Goal: Information Seeking & Learning: Learn about a topic

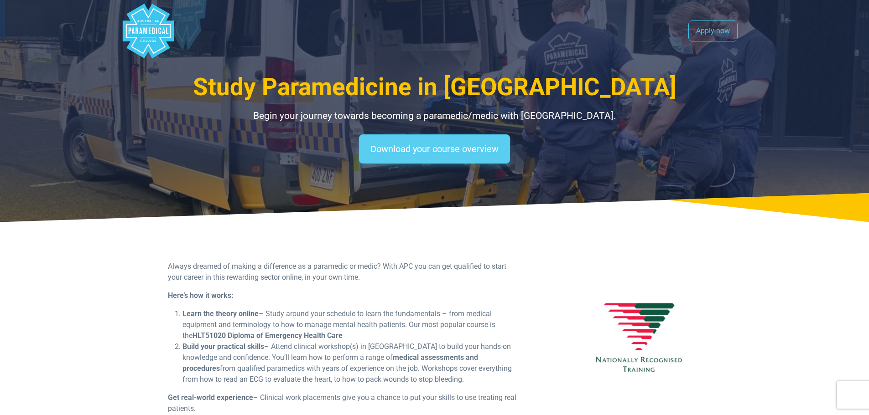
click at [395, 150] on link "Download your course overview" at bounding box center [434, 148] width 151 height 29
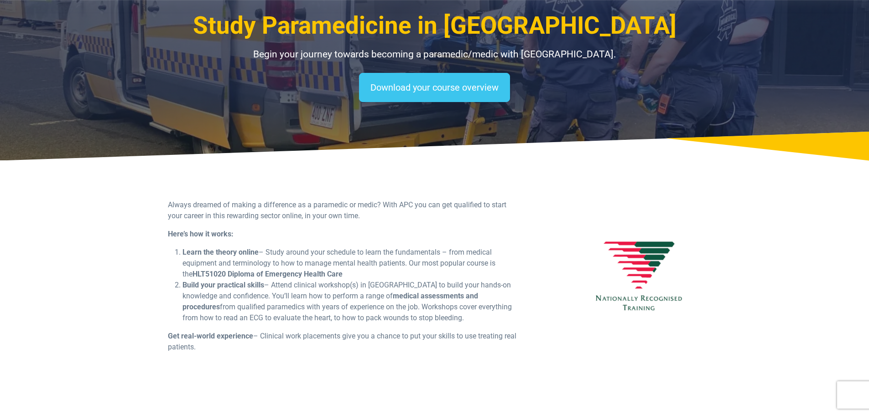
scroll to position [137, 0]
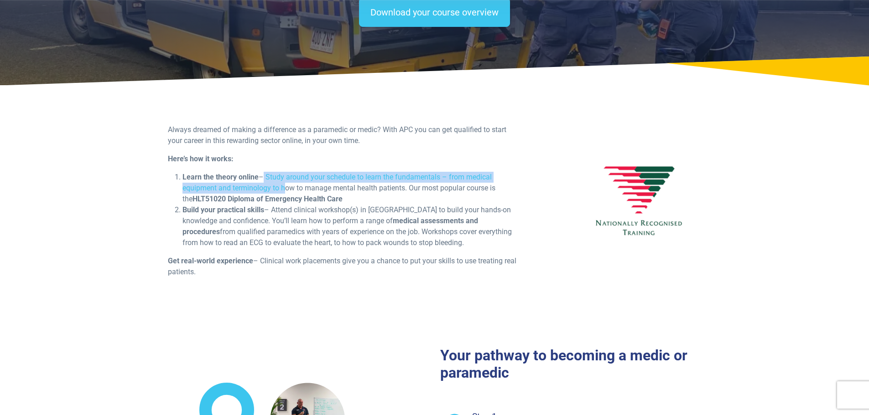
drag, startPoint x: 264, startPoint y: 177, endPoint x: 286, endPoint y: 192, distance: 26.7
click at [286, 192] on li "Learn the theory online – Study around your schedule to learn the fundamentals …" at bounding box center [350, 188] width 337 height 33
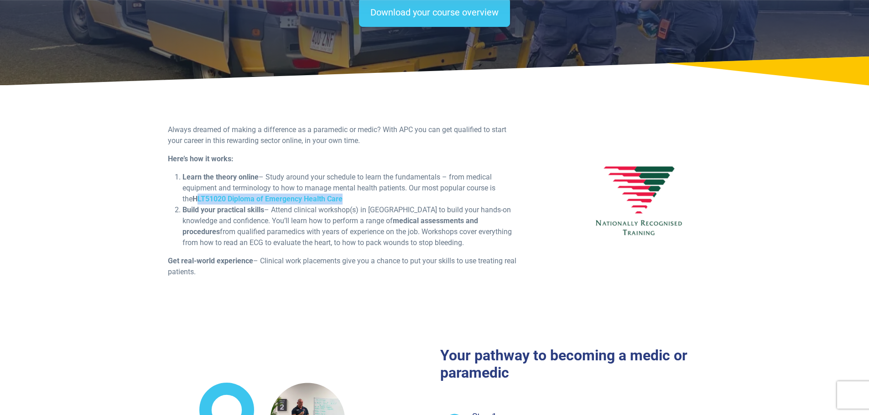
drag, startPoint x: 200, startPoint y: 198, endPoint x: 348, endPoint y: 201, distance: 147.7
click at [350, 200] on li "Learn the theory online – Study around your schedule to learn the fundamentals …" at bounding box center [350, 188] width 337 height 33
click at [234, 204] on li "Learn the theory online – Study around your schedule to learn the fundamentals …" at bounding box center [350, 188] width 337 height 33
drag, startPoint x: 197, startPoint y: 199, endPoint x: 297, endPoint y: 216, distance: 101.3
click at [342, 203] on strong "HLT51020 Diploma of Emergency Health Care" at bounding box center [267, 199] width 150 height 9
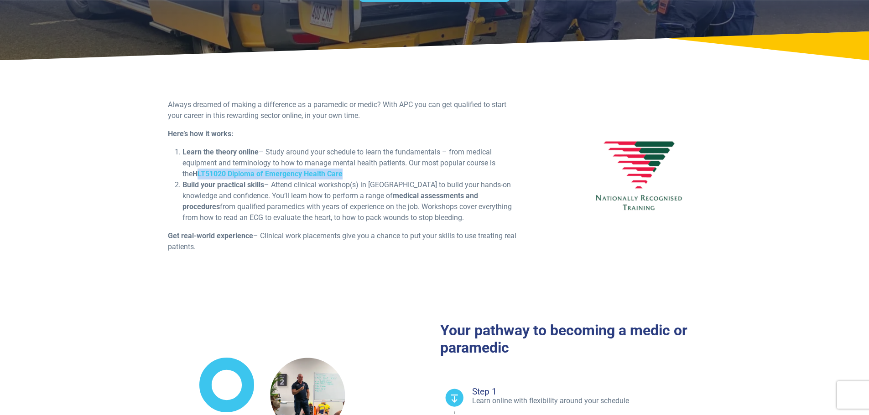
scroll to position [182, 0]
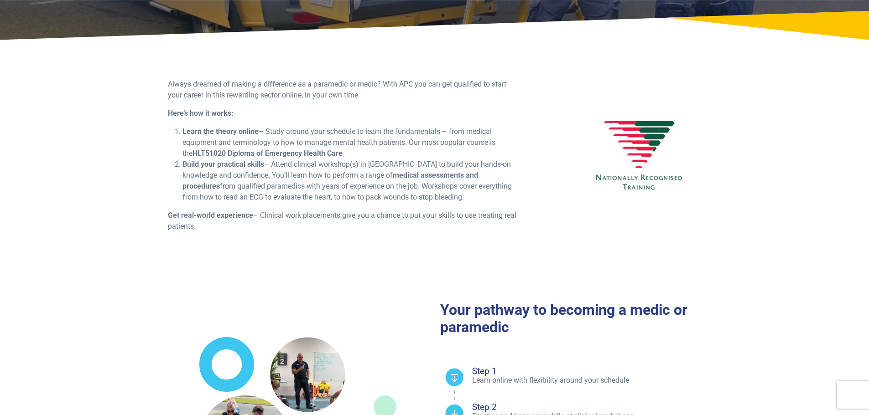
click at [229, 148] on li "Learn the theory online – Study around your schedule to learn the fundamentals …" at bounding box center [350, 142] width 337 height 33
drag, startPoint x: 196, startPoint y: 155, endPoint x: 343, endPoint y: 152, distance: 147.7
click at [342, 152] on strong "HLT51020 Diploma of Emergency Health Care" at bounding box center [267, 153] width 150 height 9
copy strong "HLT51020 Diploma of Emergency Health Care"
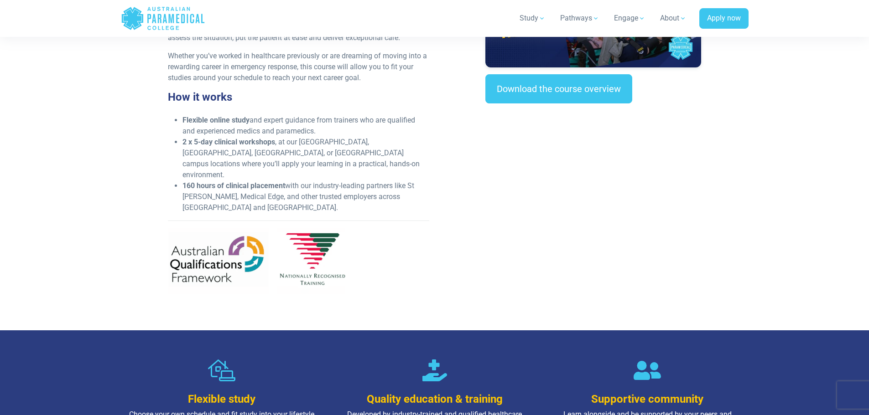
scroll to position [365, 0]
